Goal: Transaction & Acquisition: Book appointment/travel/reservation

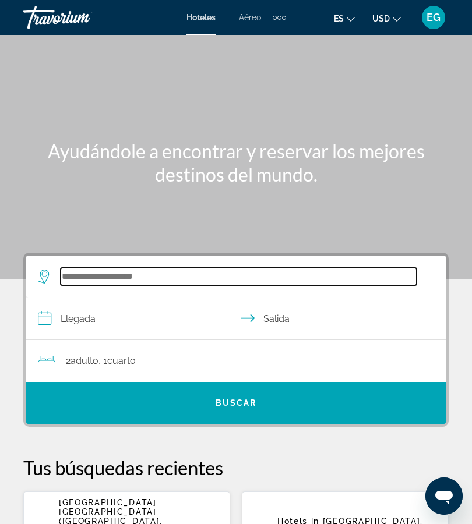
click at [138, 281] on input "Search widget" at bounding box center [239, 276] width 356 height 17
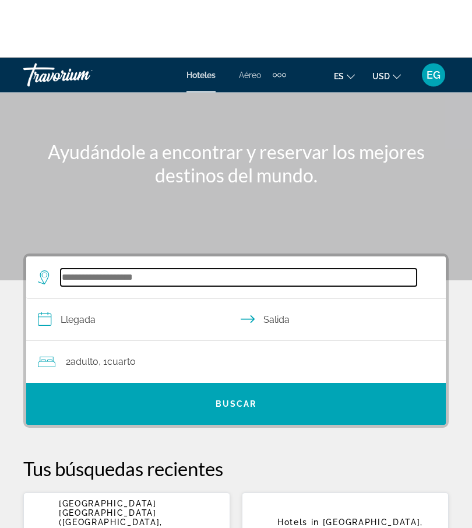
scroll to position [58, 0]
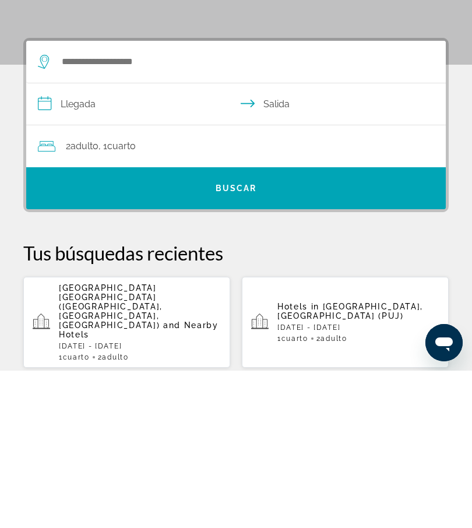
click at [158, 478] on span "and Nearby Hotels" at bounding box center [139, 487] width 160 height 19
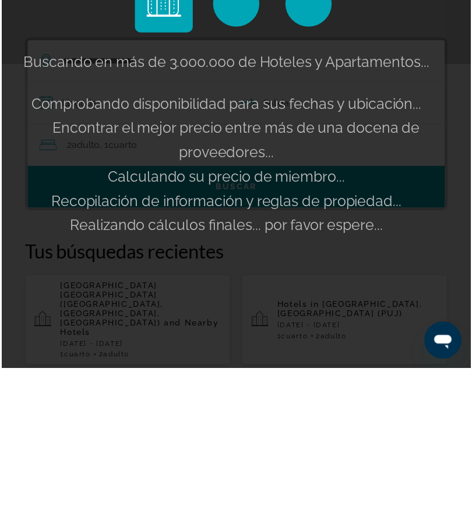
scroll to position [215, 0]
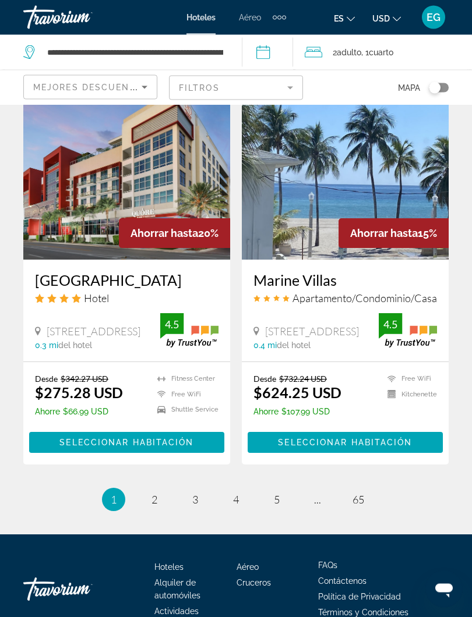
scroll to position [2224, 0]
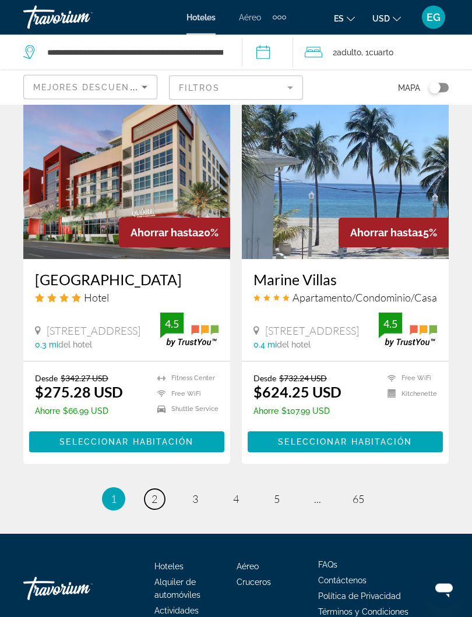
click at [156, 505] on span "2" at bounding box center [154, 499] width 6 height 13
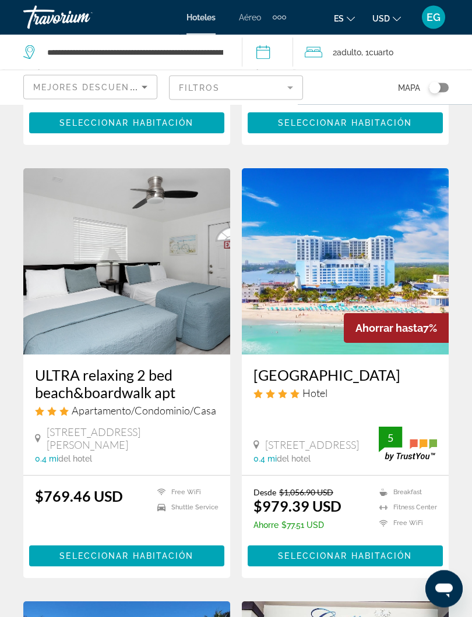
scroll to position [428, 0]
click at [368, 291] on img "Main content" at bounding box center [345, 261] width 207 height 186
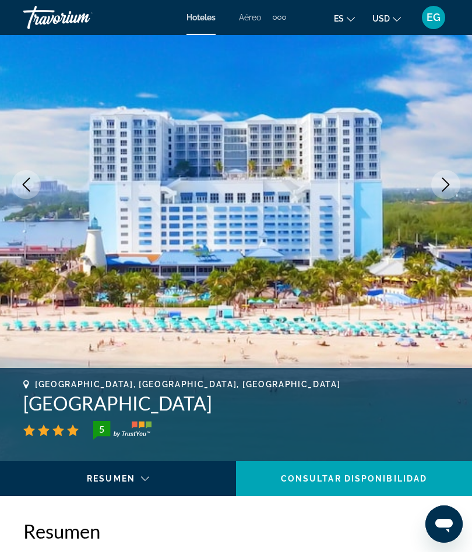
scroll to position [97, 0]
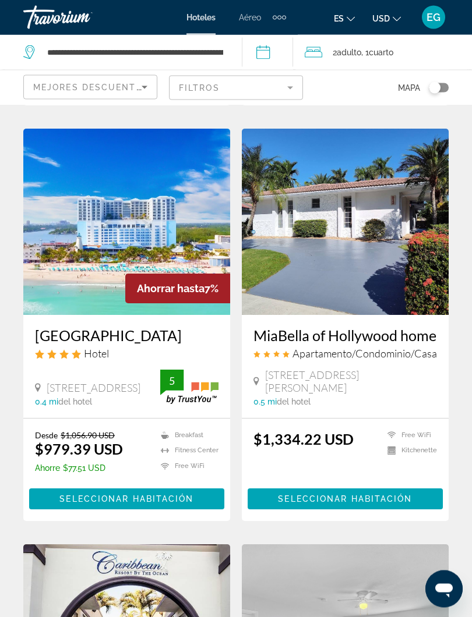
scroll to position [901, 0]
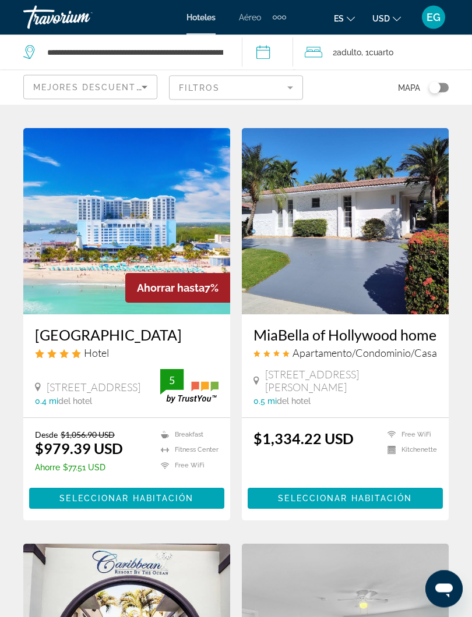
click at [142, 387] on div "1111 N. Ocean Dr., Hollywood 0.4 mi del hotel" at bounding box center [97, 393] width 125 height 25
click at [188, 467] on ul "Breakfast Fitness Center Free WiFi Pets Allowed Room Service Swimming Pool" at bounding box center [182, 453] width 72 height 47
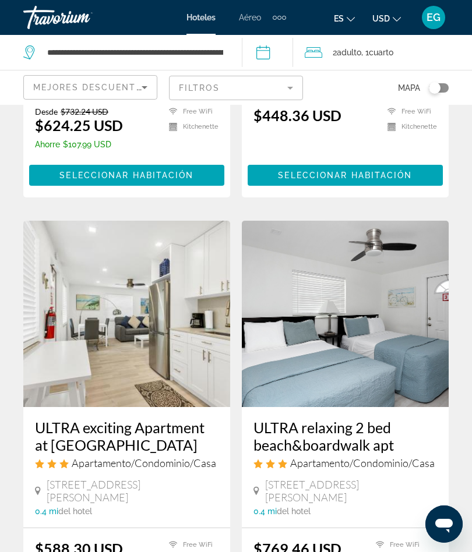
scroll to position [374, 0]
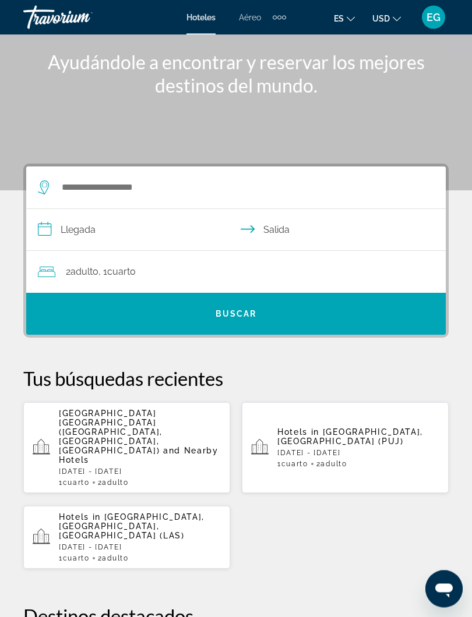
scroll to position [89, 0]
click at [364, 432] on div "Hotels in [GEOGRAPHIC_DATA], [GEOGRAPHIC_DATA] (PUJ) [DATE] - [DATE] 1 Cuarto h…" at bounding box center [358, 447] width 162 height 41
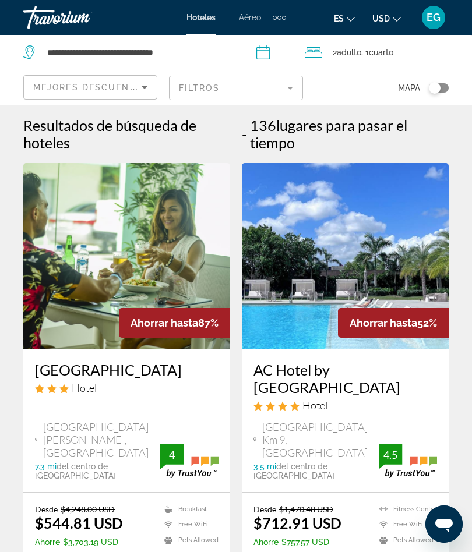
click at [275, 56] on input "**********" at bounding box center [270, 54] width 56 height 38
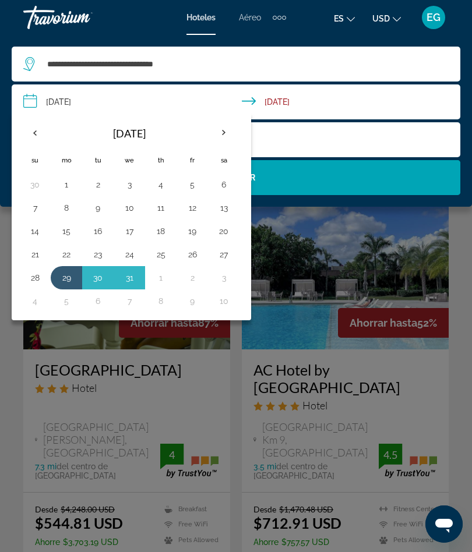
click at [43, 133] on th "Previous month" at bounding box center [34, 133] width 31 height 26
click at [38, 130] on th "Previous month" at bounding box center [34, 133] width 31 height 26
click at [34, 136] on th "Previous month" at bounding box center [34, 133] width 31 height 26
click at [162, 231] on button "18" at bounding box center [160, 231] width 19 height 16
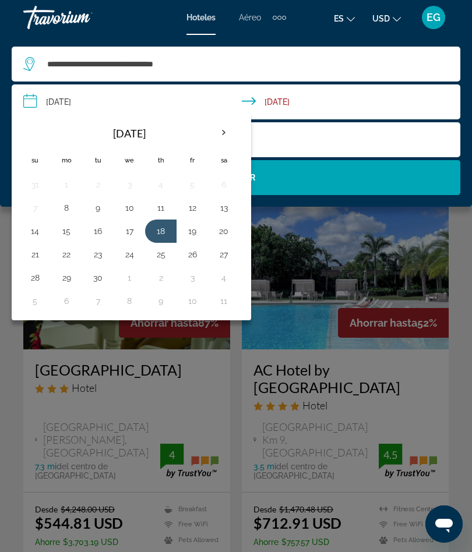
click at [40, 255] on button "21" at bounding box center [35, 254] width 19 height 16
type input "**********"
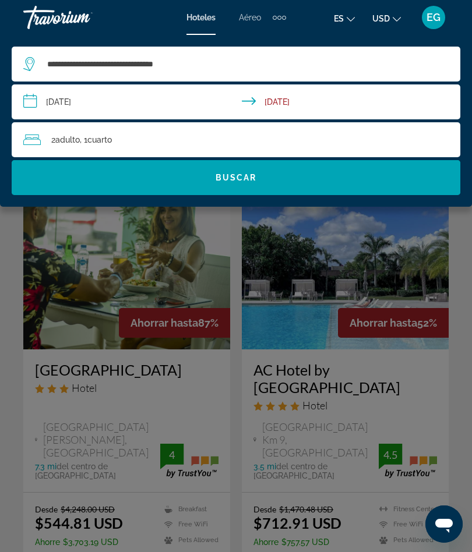
click at [238, 179] on span "Buscar" at bounding box center [235, 177] width 41 height 9
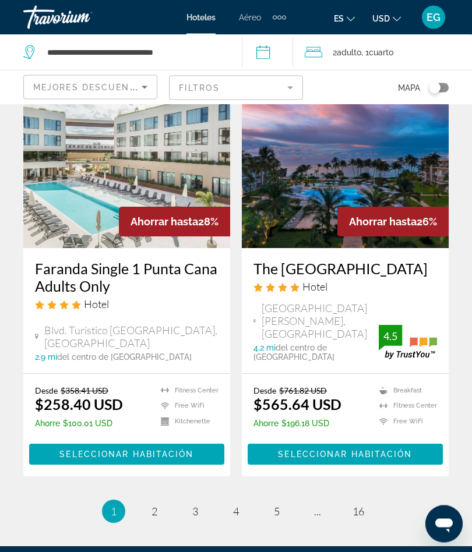
scroll to position [2395, 0]
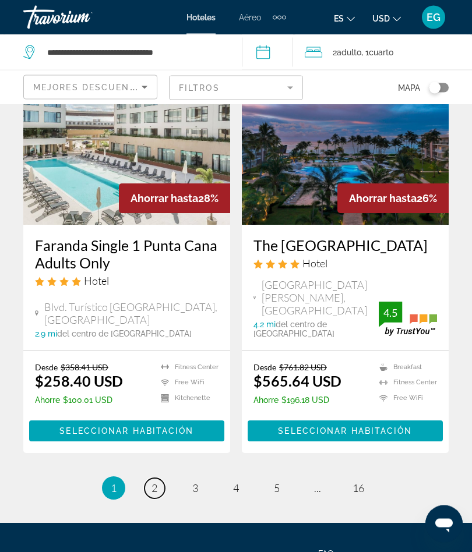
click at [150, 479] on link "page 2" at bounding box center [154, 489] width 20 height 20
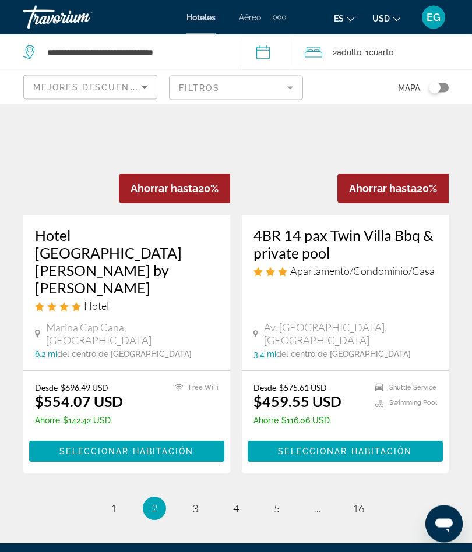
scroll to position [2415, 0]
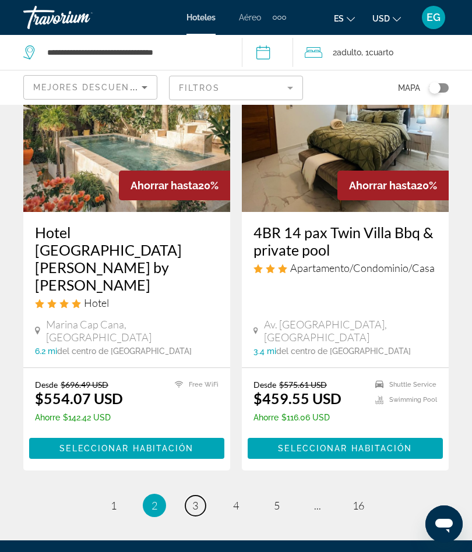
click at [196, 499] on span "3" at bounding box center [195, 505] width 6 height 13
